Goal: Information Seeking & Learning: Learn about a topic

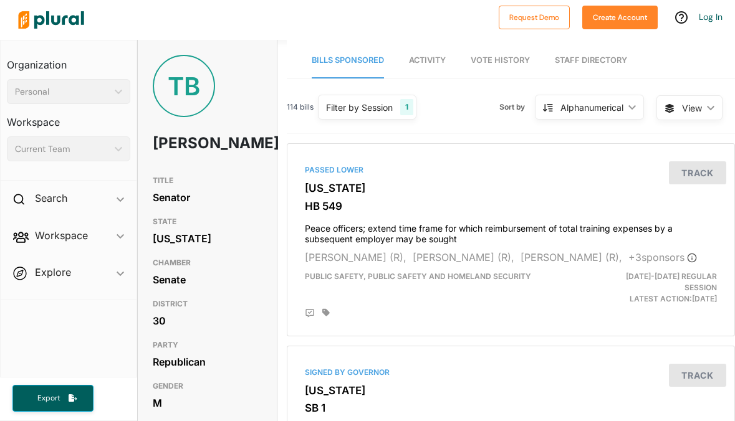
click at [386, 110] on div "Filter by Session" at bounding box center [359, 107] width 67 height 13
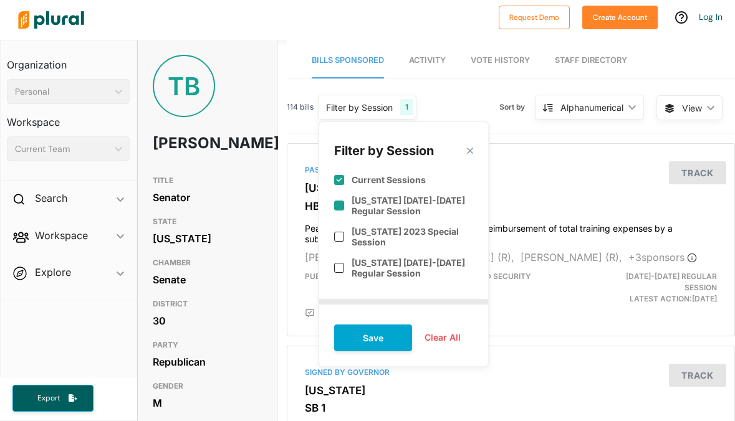
click at [337, 202] on input "checkbox" at bounding box center [339, 206] width 10 height 10
checkbox input "true"
click at [469, 149] on polygon at bounding box center [469, 151] width 11 height 11
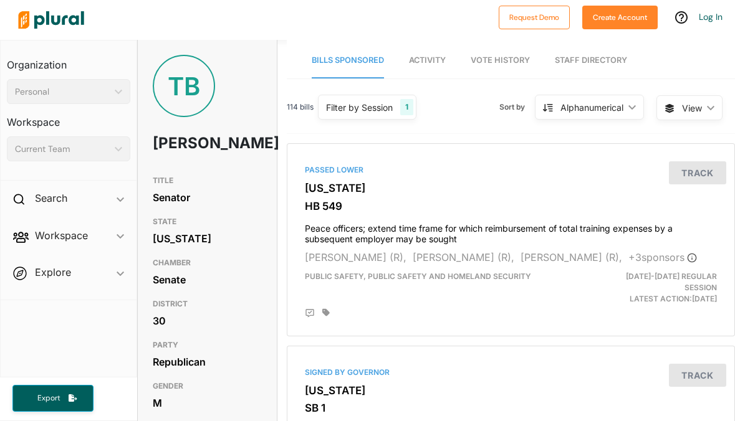
click at [580, 110] on div "Alphanumerical" at bounding box center [591, 107] width 63 height 13
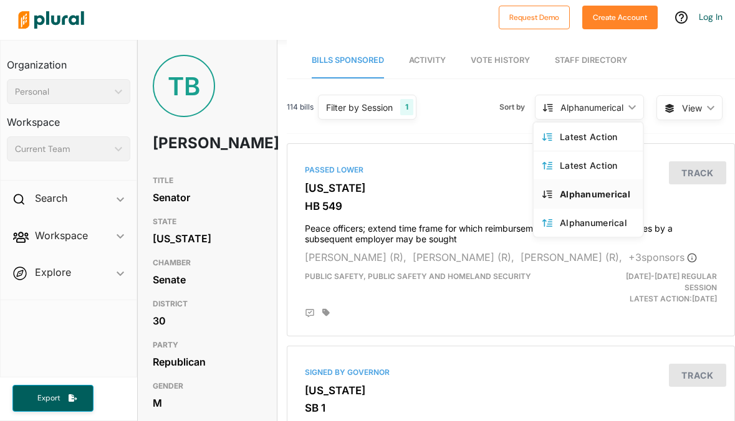
click at [580, 110] on div "Alphanumerical" at bounding box center [591, 107] width 63 height 13
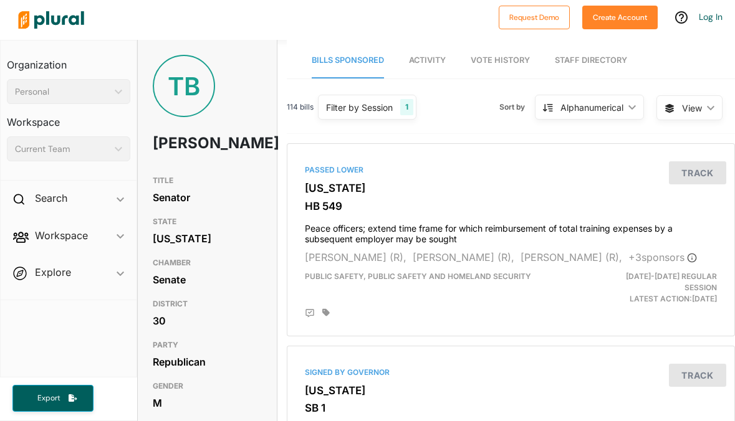
click at [432, 63] on span "Activity" at bounding box center [427, 59] width 37 height 9
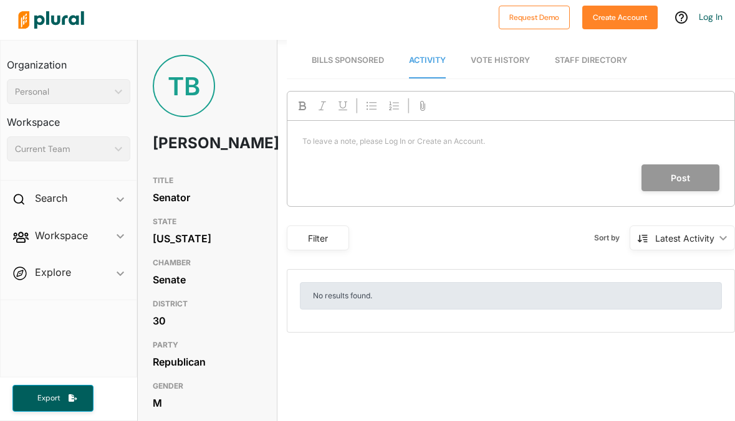
click at [363, 54] on link "Bills Sponsored" at bounding box center [348, 61] width 72 height 36
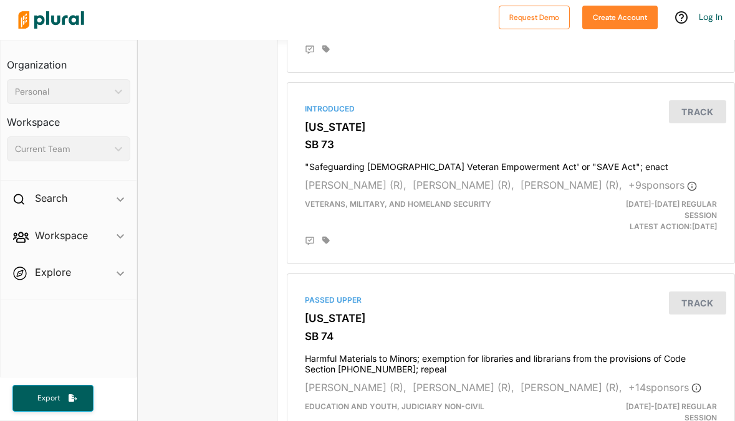
scroll to position [3611, 0]
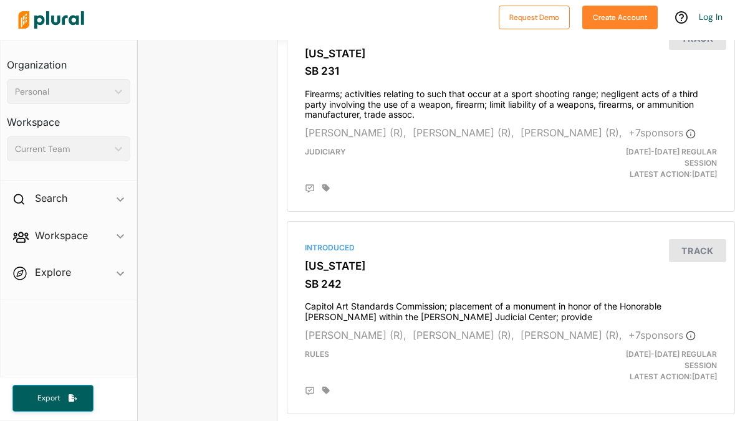
scroll to position [3631, 0]
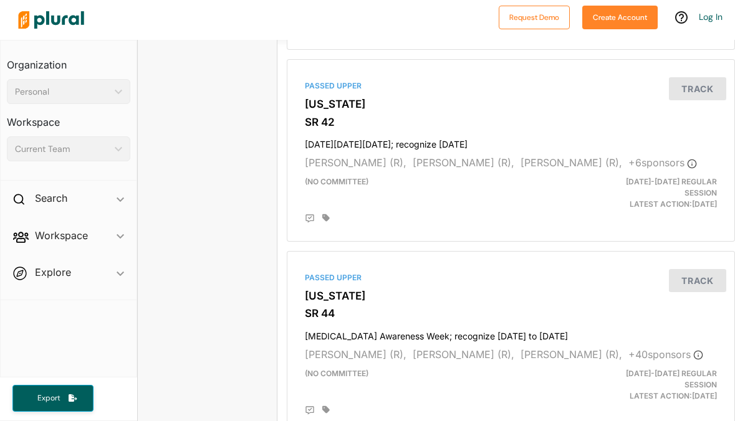
scroll to position [3639, 0]
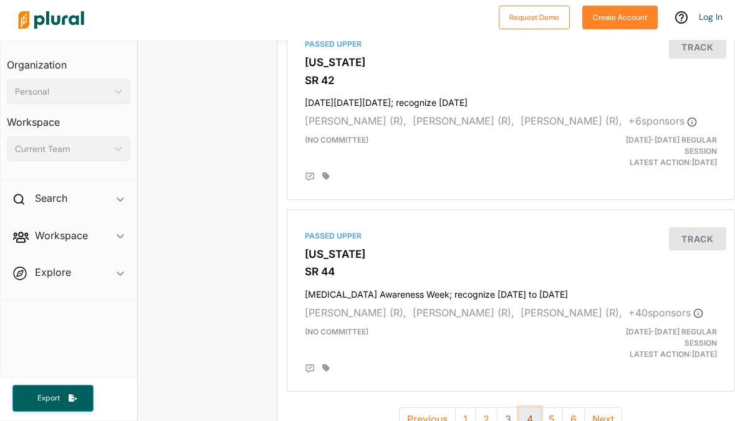
click at [530, 408] on button "4" at bounding box center [530, 420] width 22 height 24
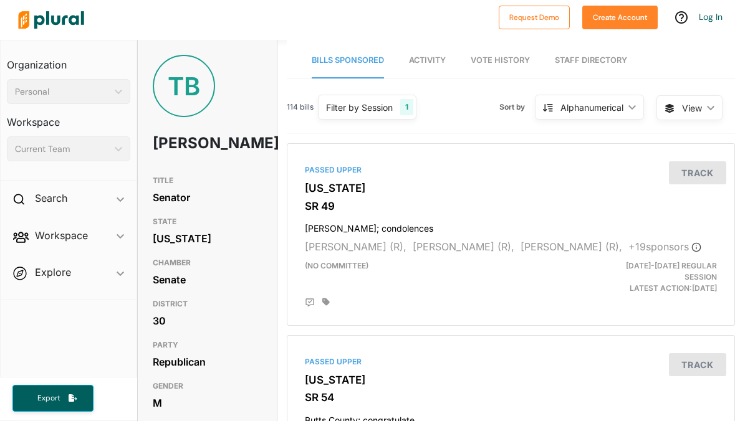
click at [606, 110] on div "Alphanumerical" at bounding box center [591, 107] width 63 height 13
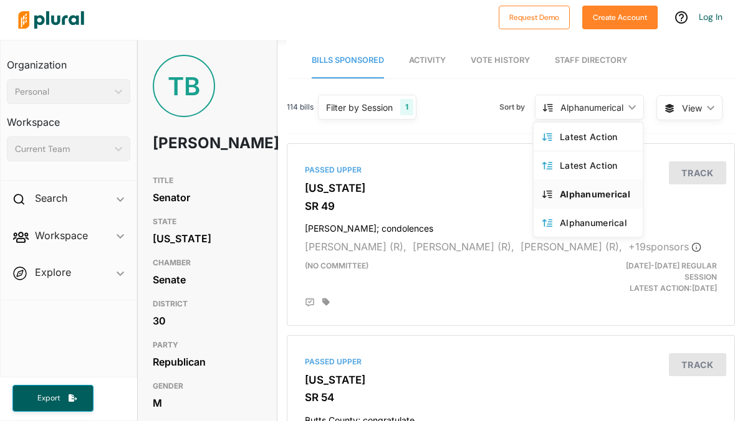
click at [702, 107] on icon "ic_keyboard_arrow_down" at bounding box center [708, 108] width 12 height 6
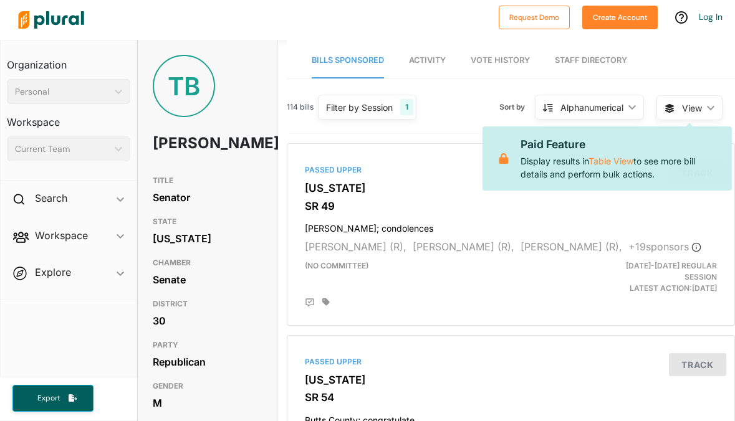
click at [596, 96] on div "Alphanumerical ic_keyboard_arrow_down" at bounding box center [589, 107] width 109 height 25
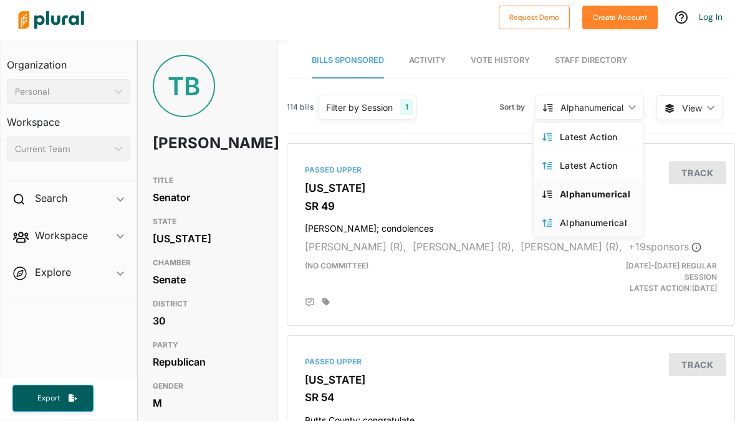
click at [583, 221] on div "Alphanumerical" at bounding box center [597, 223] width 74 height 11
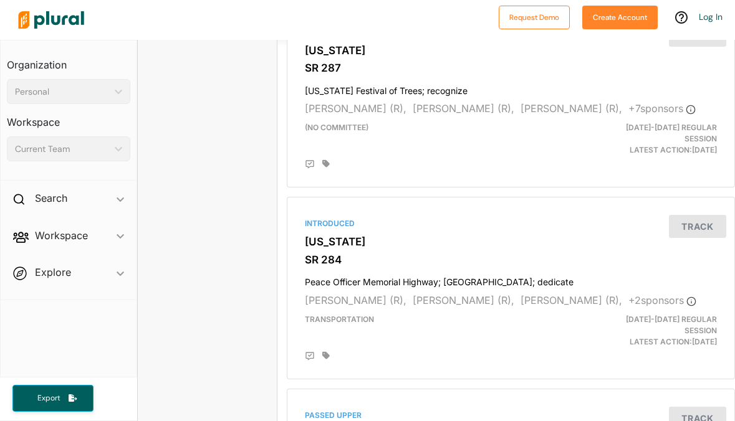
scroll to position [3487, 0]
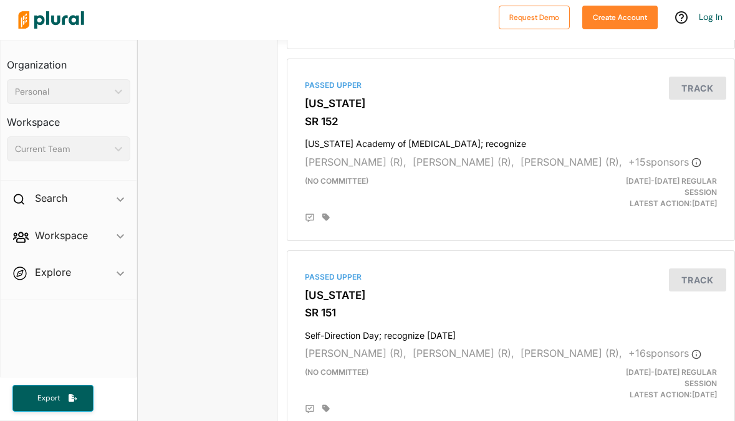
scroll to position [2760, 0]
